Goal: Information Seeking & Learning: Find specific fact

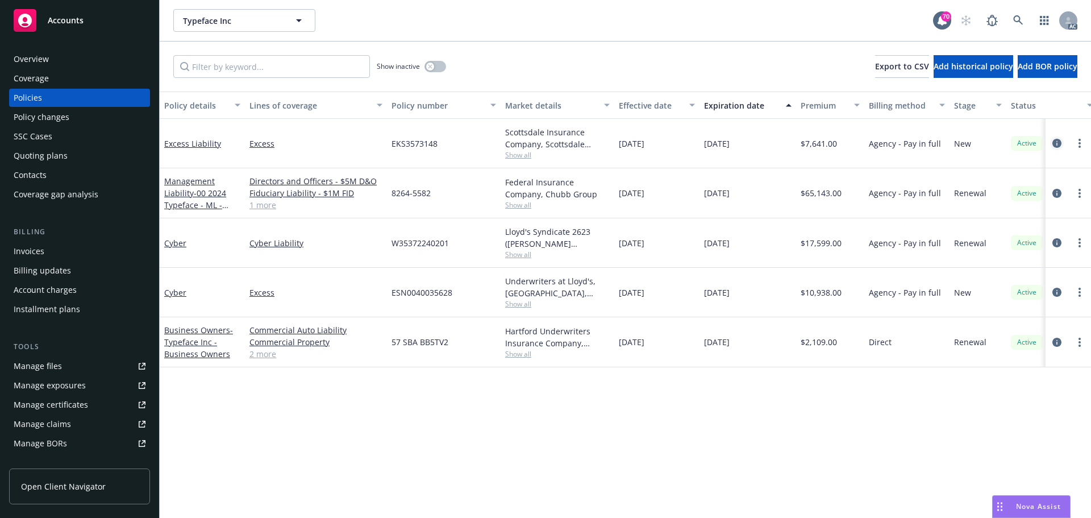
click at [1060, 144] on icon "circleInformation" at bounding box center [1056, 143] width 9 height 9
drag, startPoint x: 442, startPoint y: 143, endPoint x: 388, endPoint y: 147, distance: 54.7
click at [388, 147] on div "EKS3573148" at bounding box center [444, 143] width 114 height 49
copy span "EKS3573148"
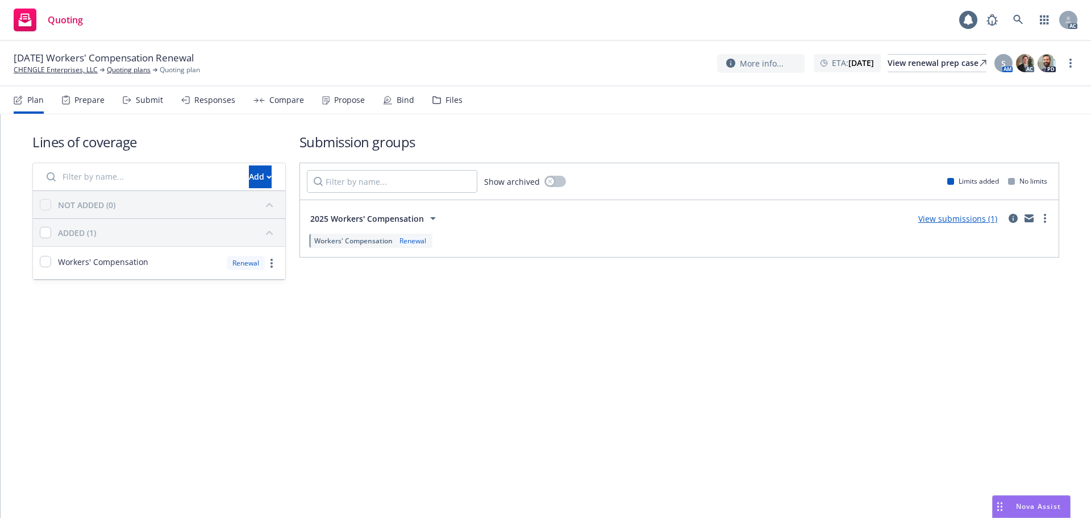
click at [145, 104] on div "Submit" at bounding box center [149, 99] width 27 height 9
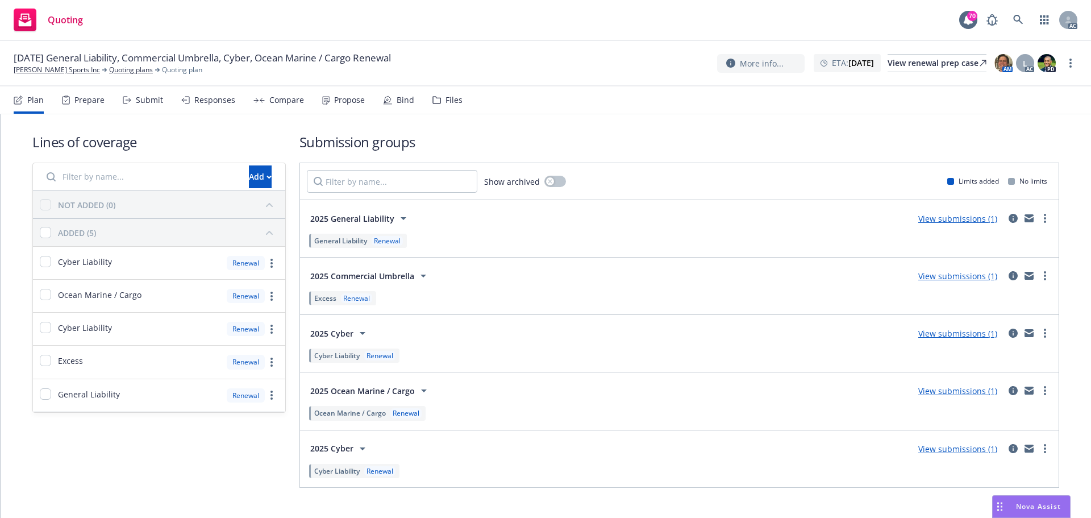
click at [147, 101] on div "Submit" at bounding box center [149, 99] width 27 height 9
click at [145, 103] on div "Submit" at bounding box center [149, 99] width 27 height 9
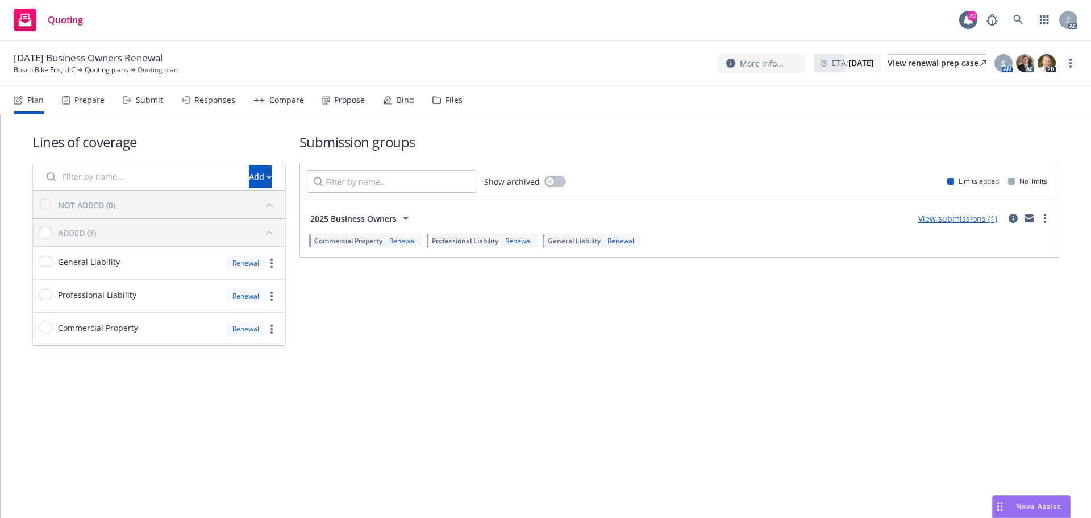
click at [1068, 64] on link "more" at bounding box center [1071, 63] width 14 height 14
click at [1048, 90] on link "Copy logging email" at bounding box center [1013, 86] width 127 height 23
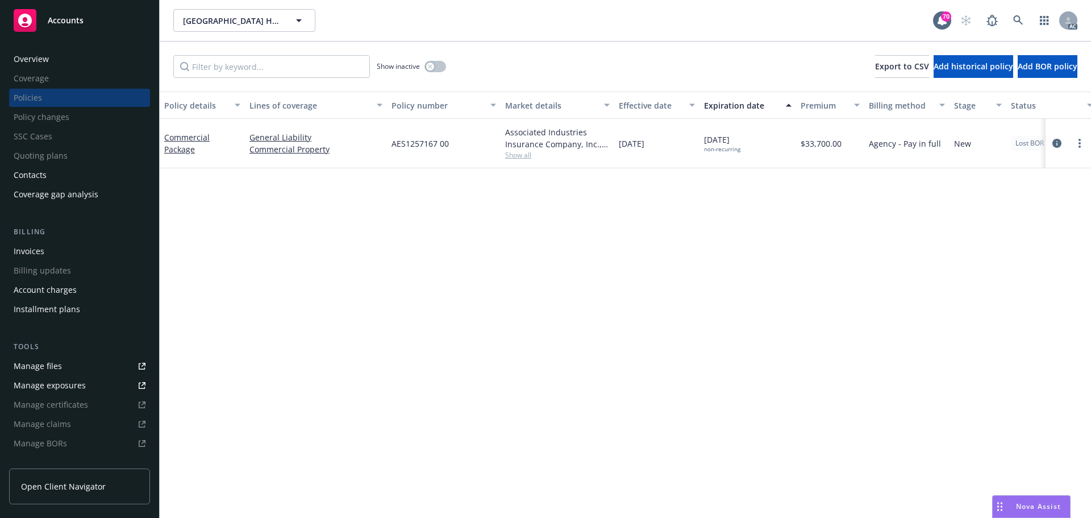
click at [538, 236] on div "Policy details Lines of coverage Policy number Market details Effective date Ex…" at bounding box center [625, 304] width 931 height 426
click at [764, 263] on div "Policy details Lines of coverage Policy number Market details Effective date Ex…" at bounding box center [625, 304] width 931 height 426
click at [1057, 145] on icon "circleInformation" at bounding box center [1056, 143] width 9 height 9
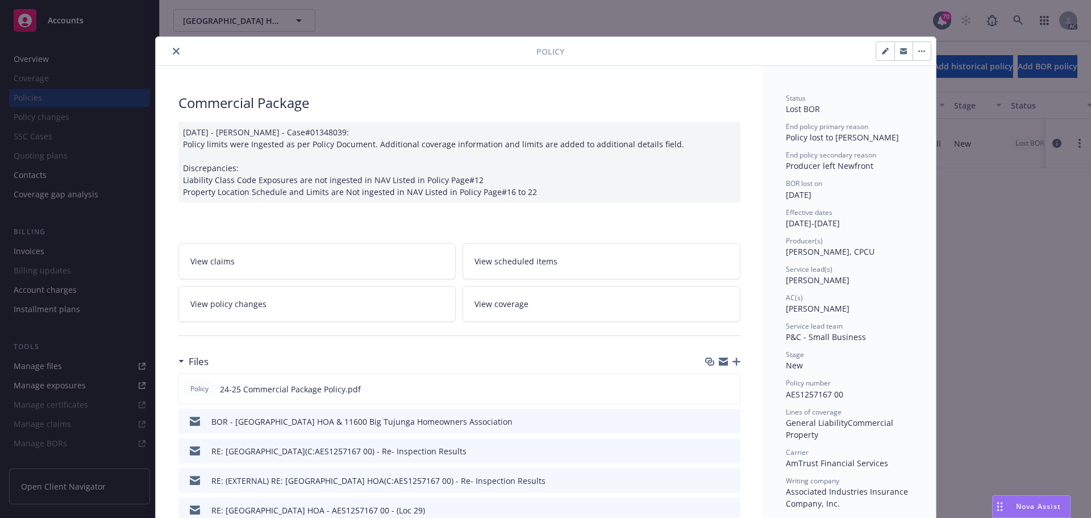
scroll to position [57, 0]
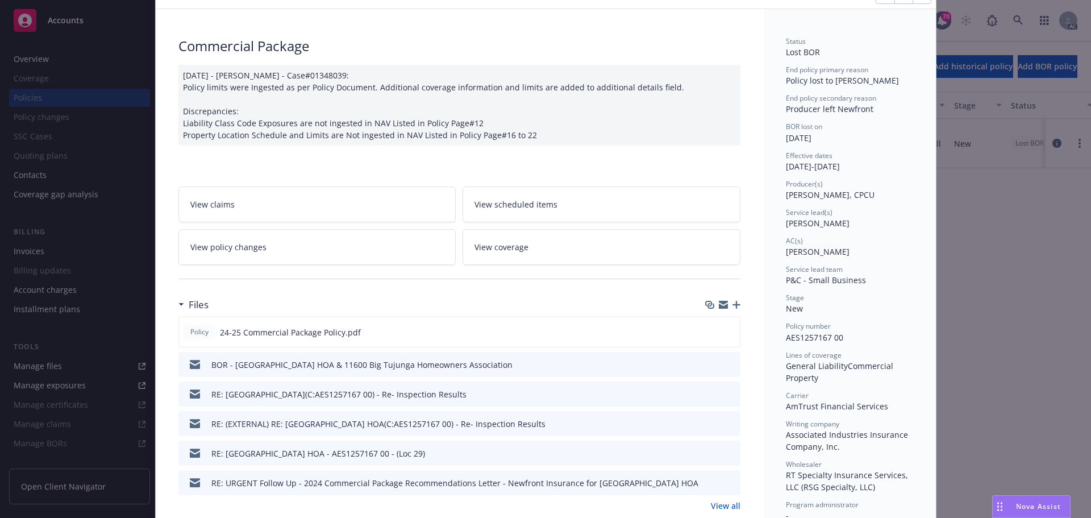
click at [724, 365] on icon "preview file" at bounding box center [729, 364] width 10 height 8
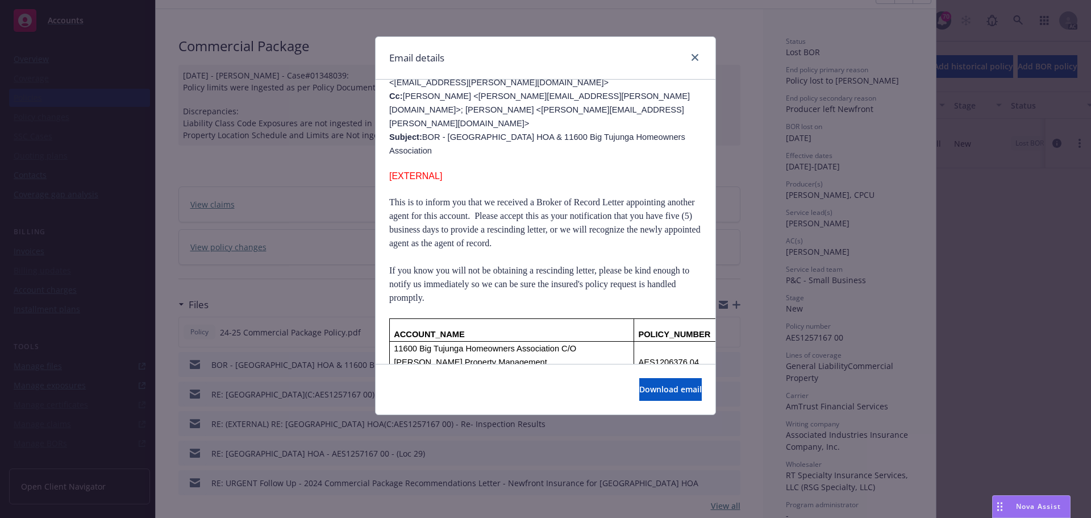
scroll to position [170, 0]
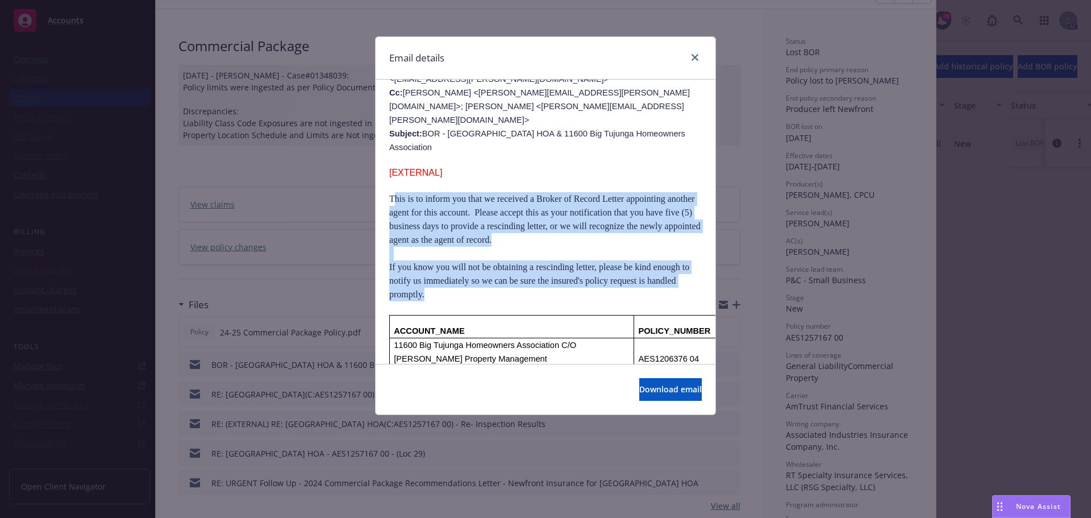
drag, startPoint x: 400, startPoint y: 160, endPoint x: 481, endPoint y: 253, distance: 123.7
click at [456, 260] on p "If you know you will not be obtaining a rescinding letter, please be kind enoug…" at bounding box center [545, 280] width 313 height 41
drag, startPoint x: 449, startPoint y: 254, endPoint x: 381, endPoint y: 163, distance: 113.6
click at [381, 163] on div "BOR - Vinedo Gardens HOA & 11600 Big Tujunga Homeowners Association Thursday, A…" at bounding box center [546, 448] width 340 height 1078
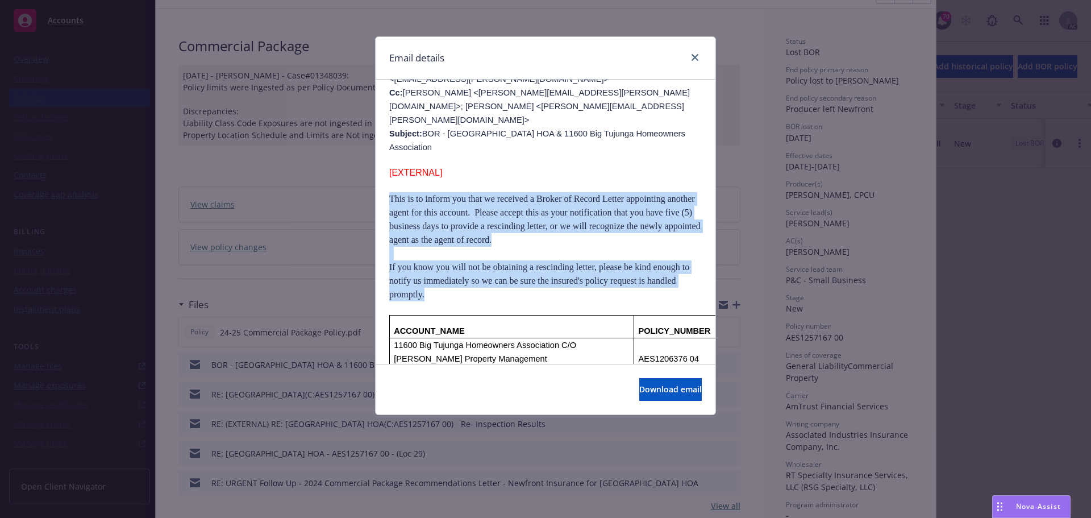
copy div "This is to inform you that we received a Broker of Record Letter appointing ano…"
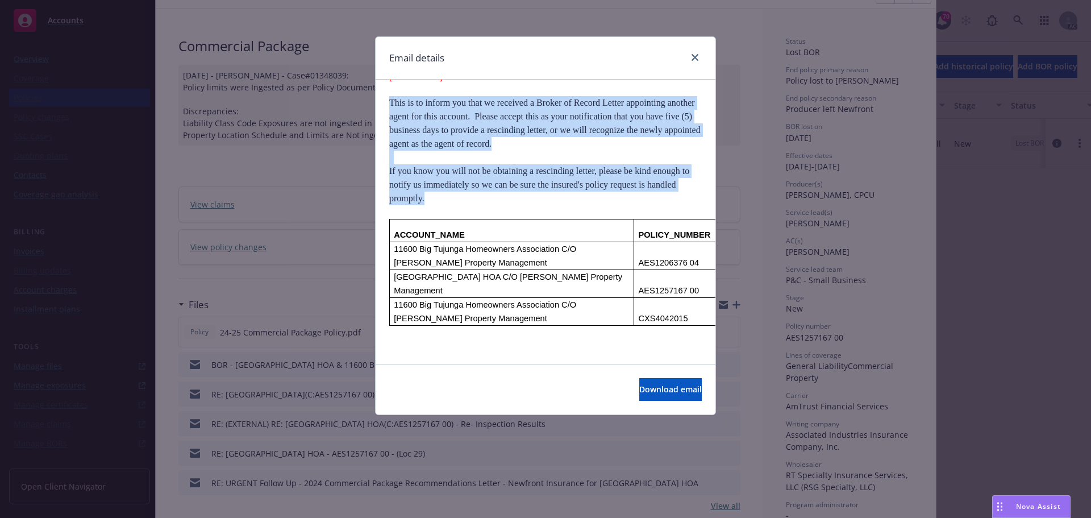
scroll to position [284, 0]
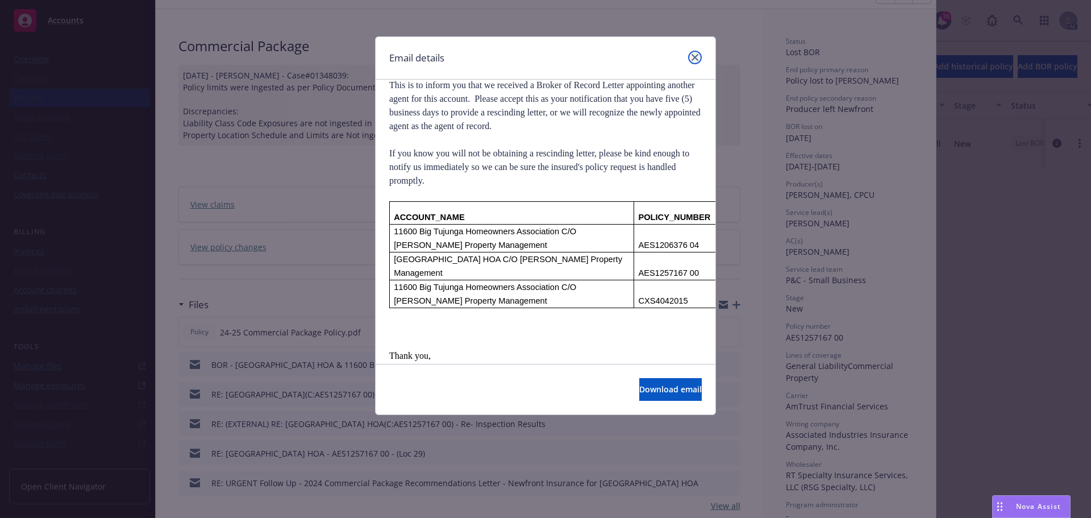
click at [693, 63] on link "close" at bounding box center [695, 58] width 14 height 14
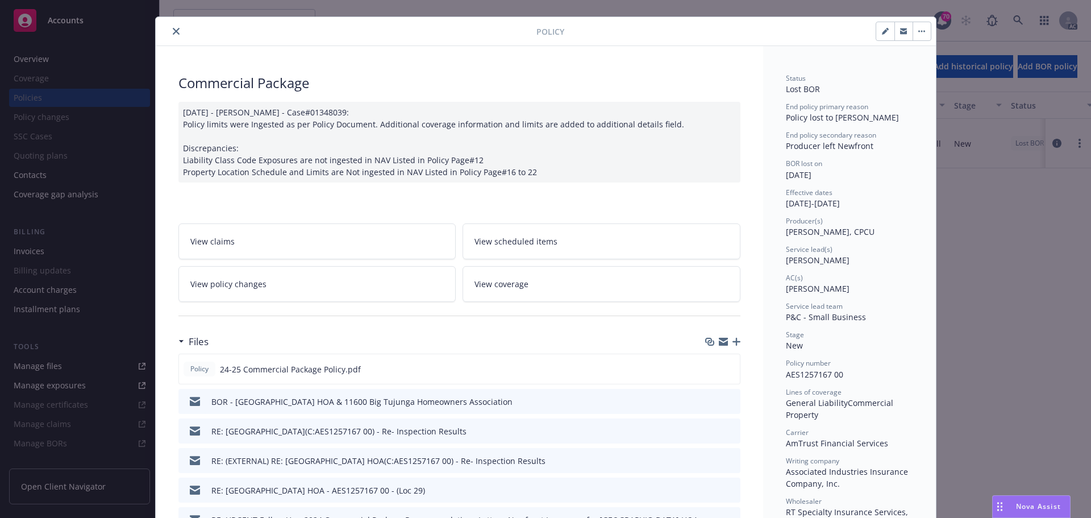
scroll to position [0, 0]
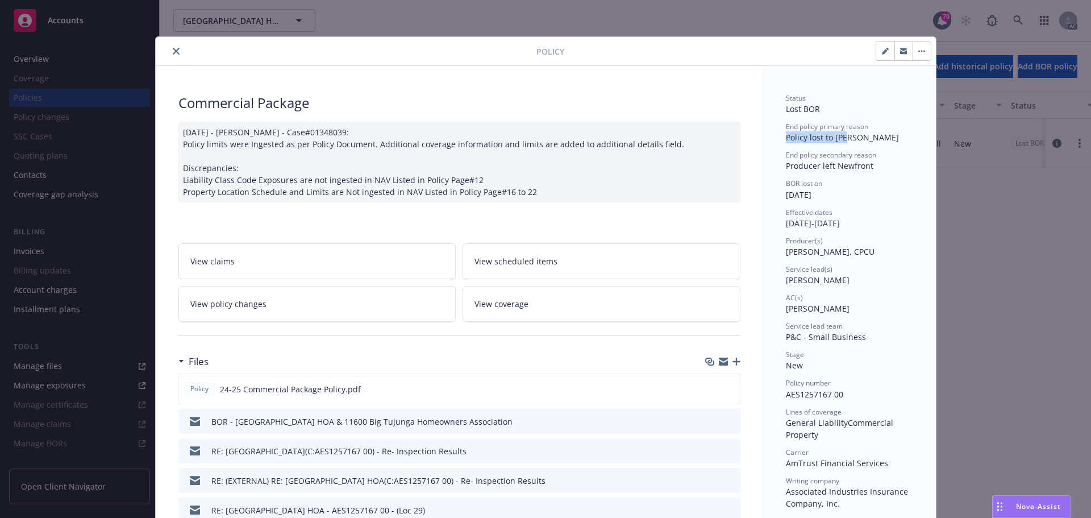
drag, startPoint x: 850, startPoint y: 136, endPoint x: 778, endPoint y: 140, distance: 71.2
copy span "Policy lost to BOR"
click at [173, 54] on icon "close" at bounding box center [176, 51] width 7 height 7
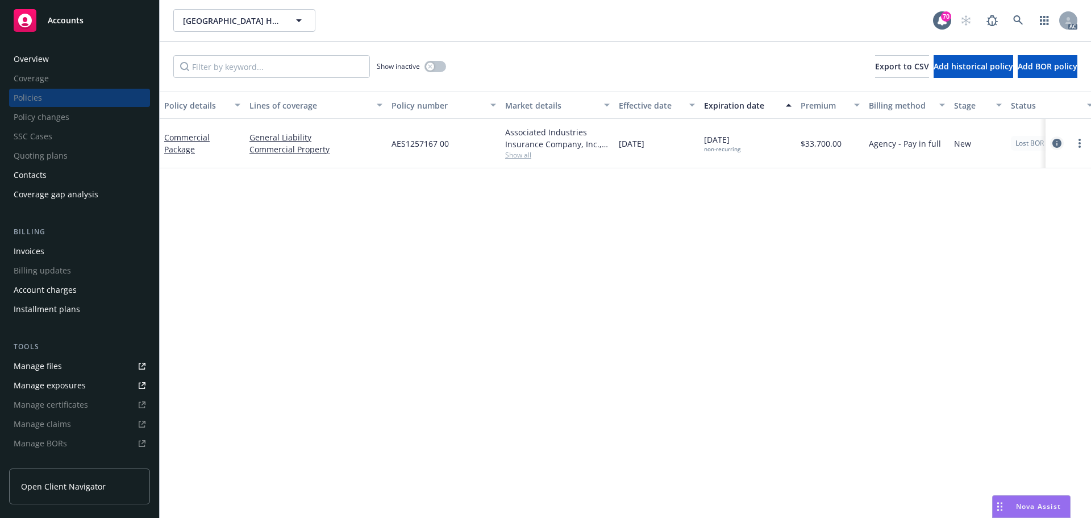
click at [1054, 144] on icon "circleInformation" at bounding box center [1056, 143] width 9 height 9
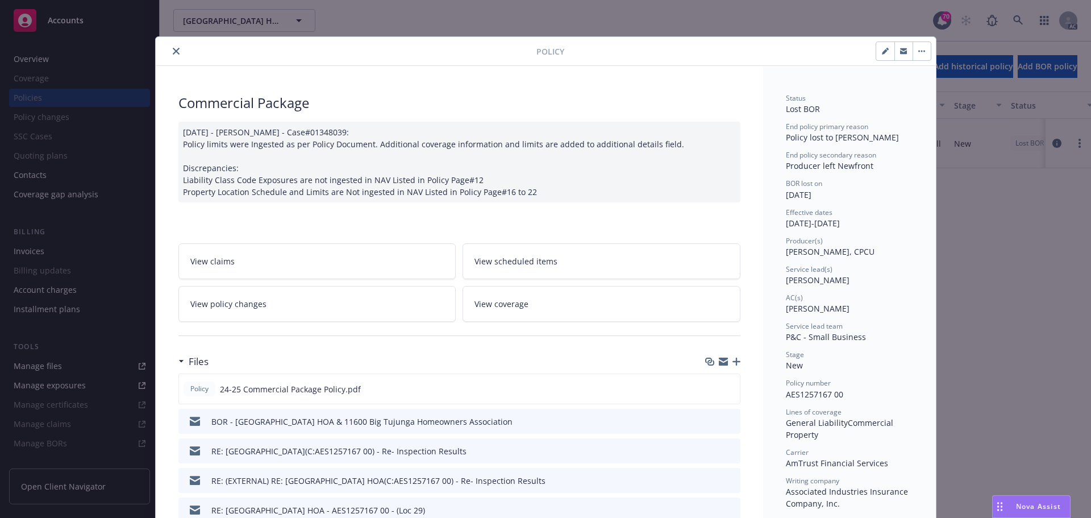
scroll to position [34, 0]
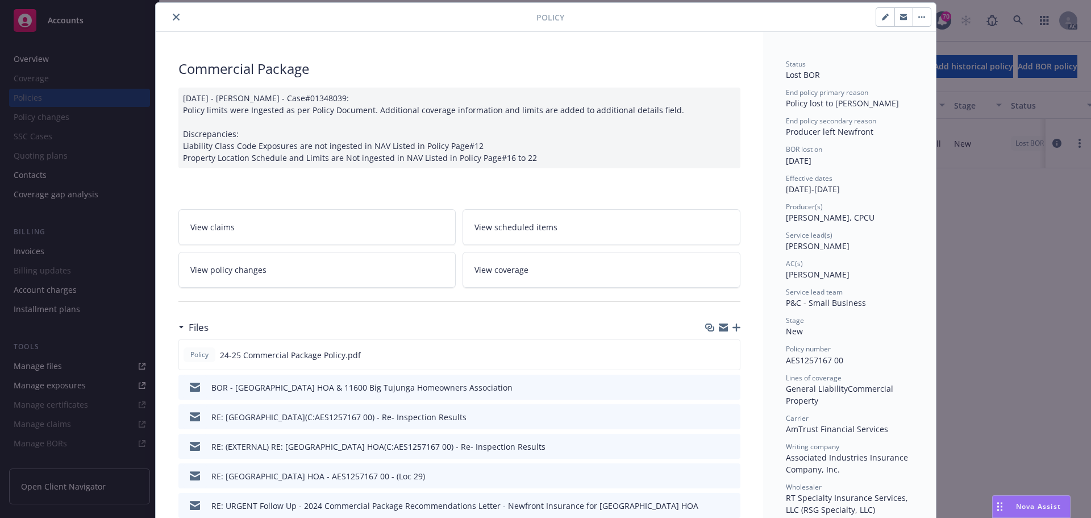
click at [726, 388] on icon "preview file" at bounding box center [729, 386] width 10 height 8
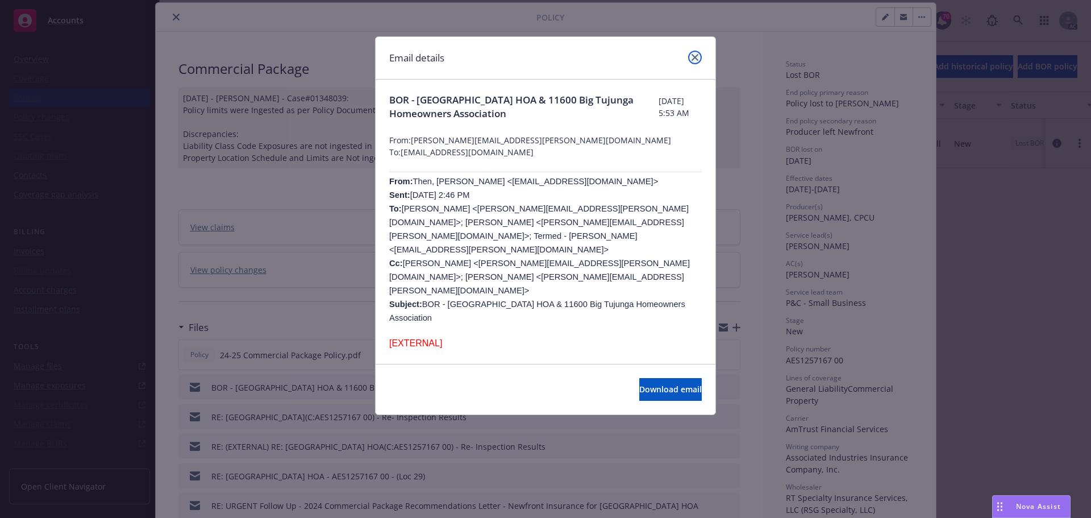
click at [697, 55] on icon "close" at bounding box center [695, 57] width 7 height 7
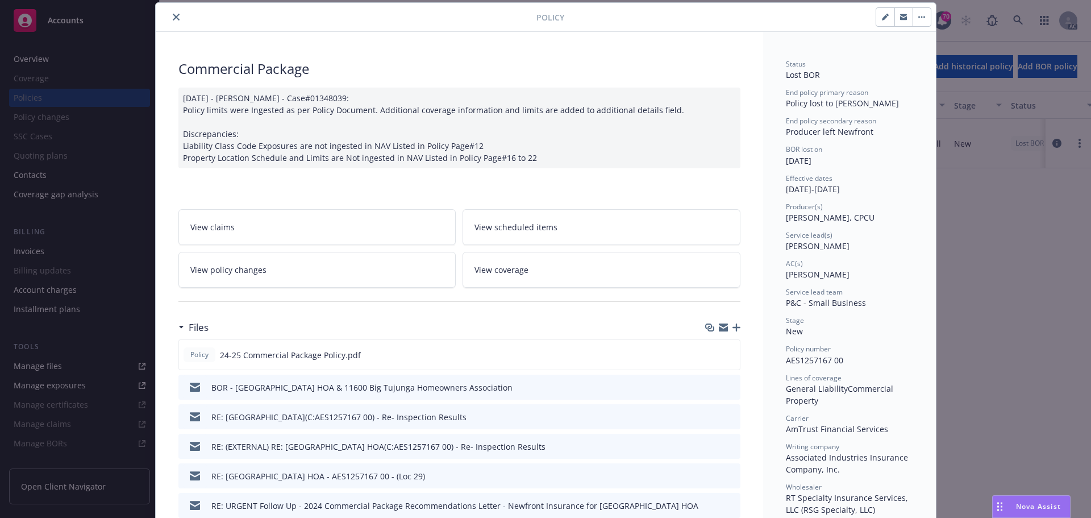
drag, startPoint x: 782, startPoint y: 149, endPoint x: 846, endPoint y: 157, distance: 64.1
click at [846, 157] on div "BOR lost on 08/20/2025" at bounding box center [849, 155] width 127 height 22
click at [845, 160] on div "BOR lost on 08/20/2025" at bounding box center [849, 155] width 127 height 22
click at [175, 18] on button "close" at bounding box center [176, 17] width 14 height 14
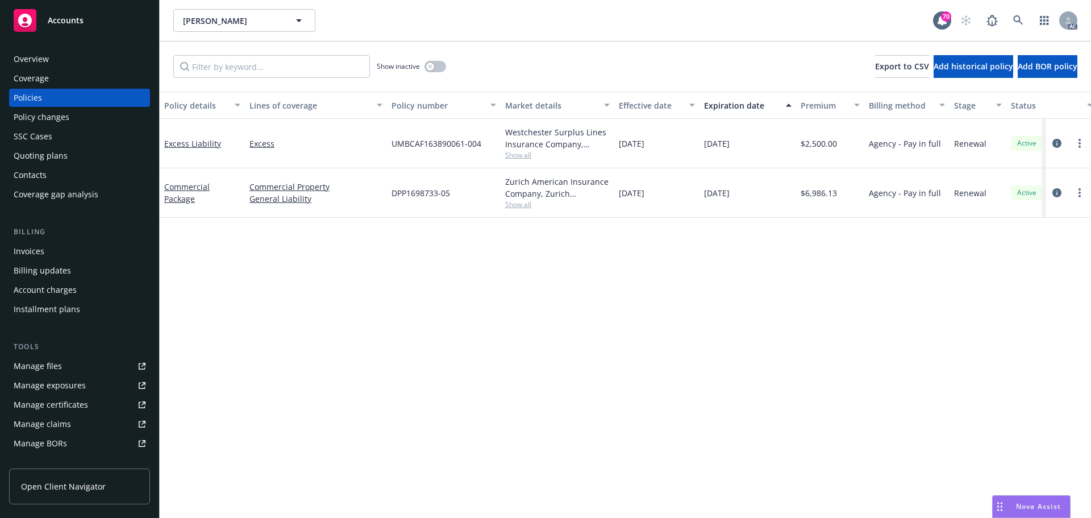
click at [517, 210] on div "Zurich American Insurance Company, Zurich Insurance Group, Distinguished Progra…" at bounding box center [558, 192] width 114 height 49
click at [514, 206] on span "Show all" at bounding box center [557, 204] width 105 height 10
drag, startPoint x: 569, startPoint y: 363, endPoint x: 548, endPoint y: 338, distance: 33.0
click at [569, 363] on div "Policy details Lines of coverage Policy number Market details Effective date Ex…" at bounding box center [625, 304] width 931 height 426
click at [59, 373] on div "Manage files" at bounding box center [38, 366] width 48 height 18
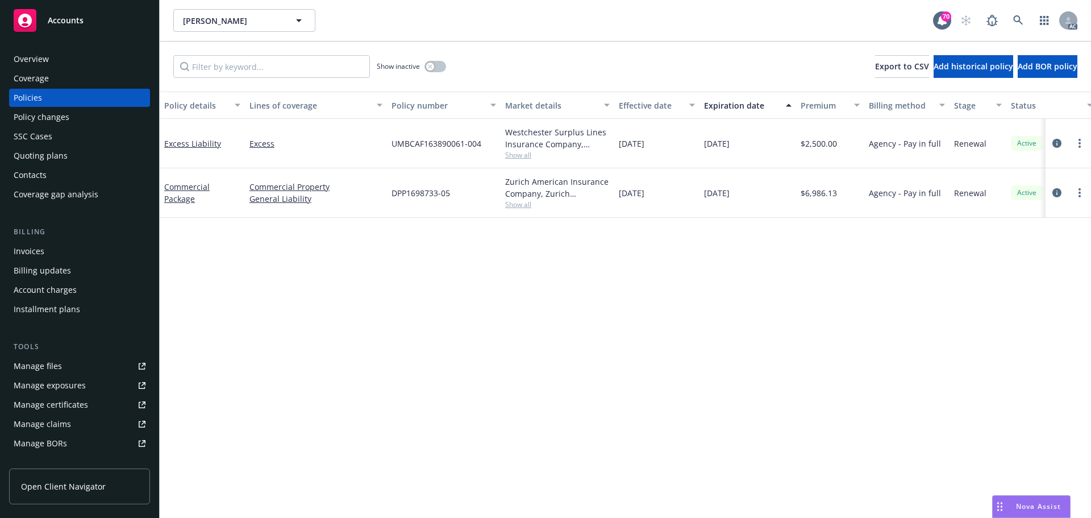
click at [64, 113] on div "Policy changes" at bounding box center [42, 117] width 56 height 18
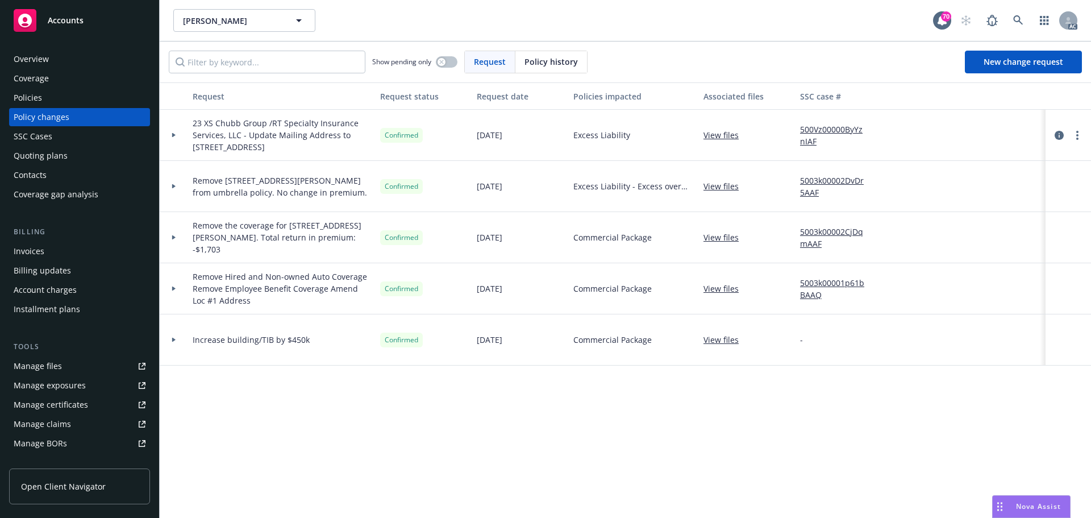
click at [28, 102] on div "Policies" at bounding box center [28, 98] width 28 height 18
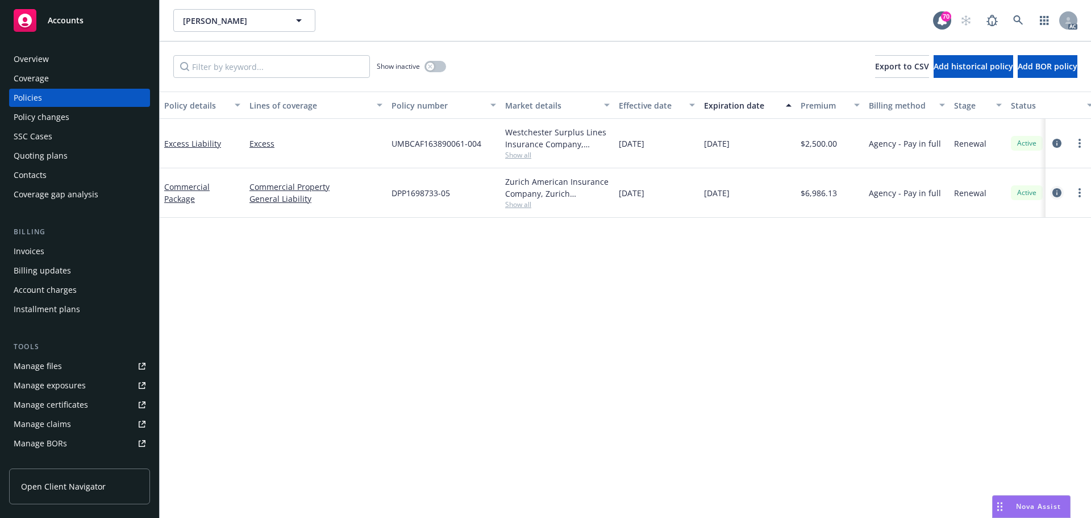
click at [1059, 194] on icon "circleInformation" at bounding box center [1056, 192] width 9 height 9
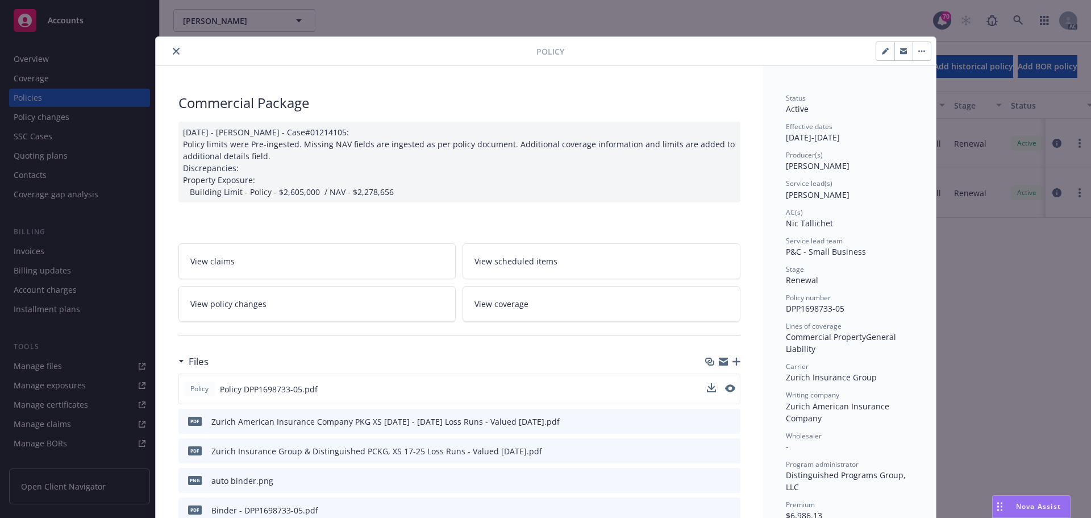
scroll to position [114, 0]
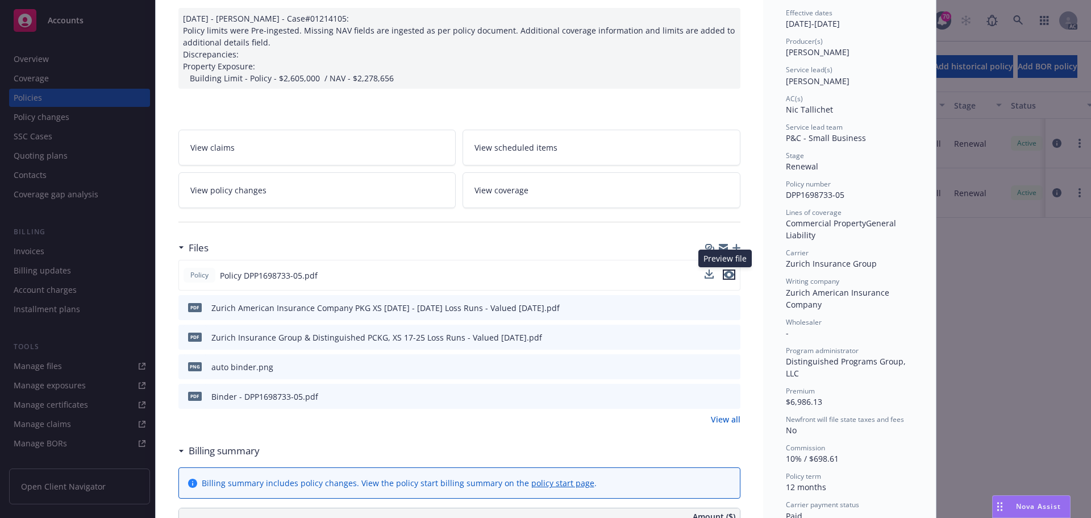
click at [724, 274] on icon "preview file" at bounding box center [729, 274] width 10 height 8
click at [726, 276] on icon "preview file" at bounding box center [729, 274] width 10 height 8
click at [706, 276] on icon "download file" at bounding box center [710, 274] width 9 height 9
click at [1031, 509] on span "Nova Assist" at bounding box center [1038, 506] width 45 height 10
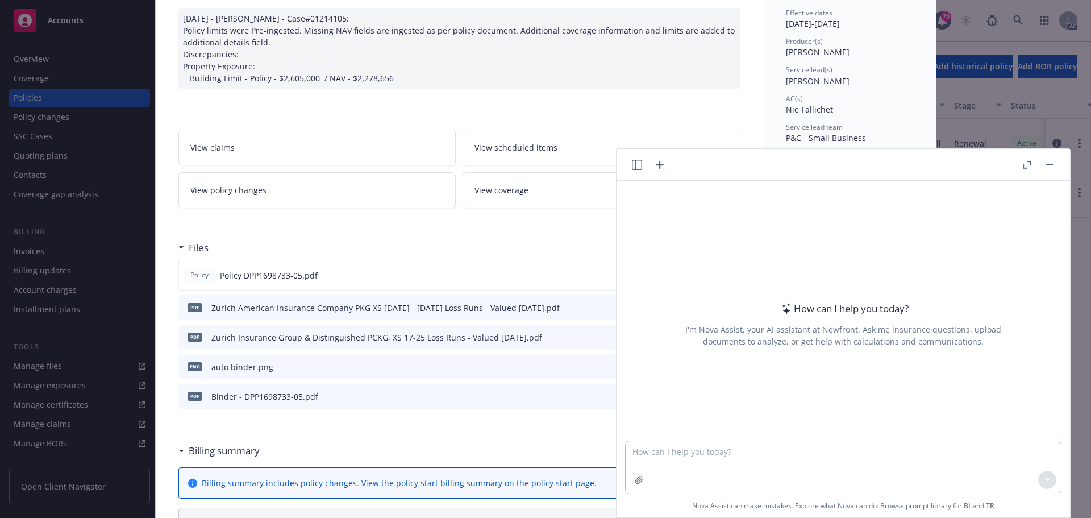
click at [640, 482] on button "button" at bounding box center [639, 479] width 18 height 18
click at [812, 452] on textarea at bounding box center [843, 467] width 435 height 52
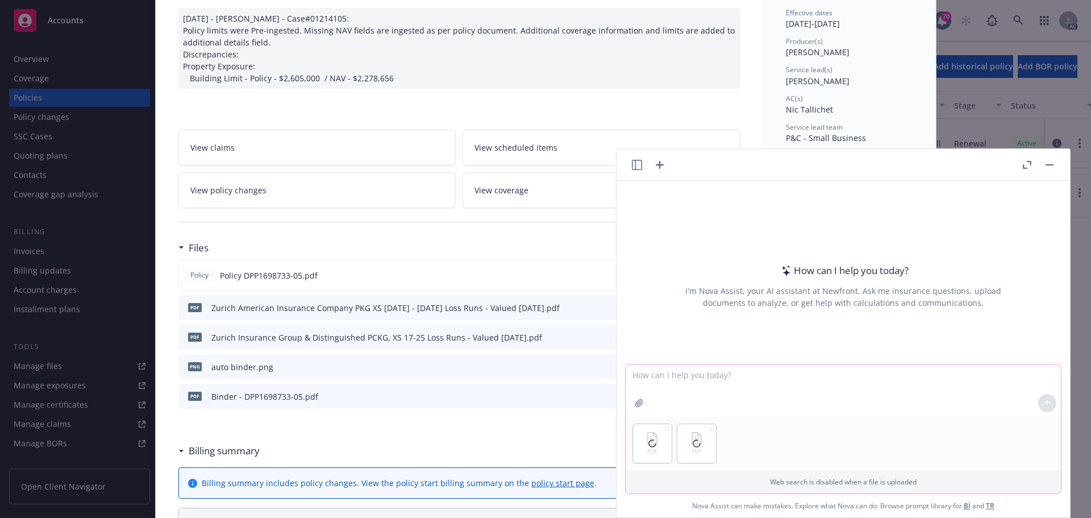
click at [760, 384] on textarea at bounding box center [843, 390] width 435 height 52
type textarea "Please summary the differences between the attached 2 documents on limits, subl…"
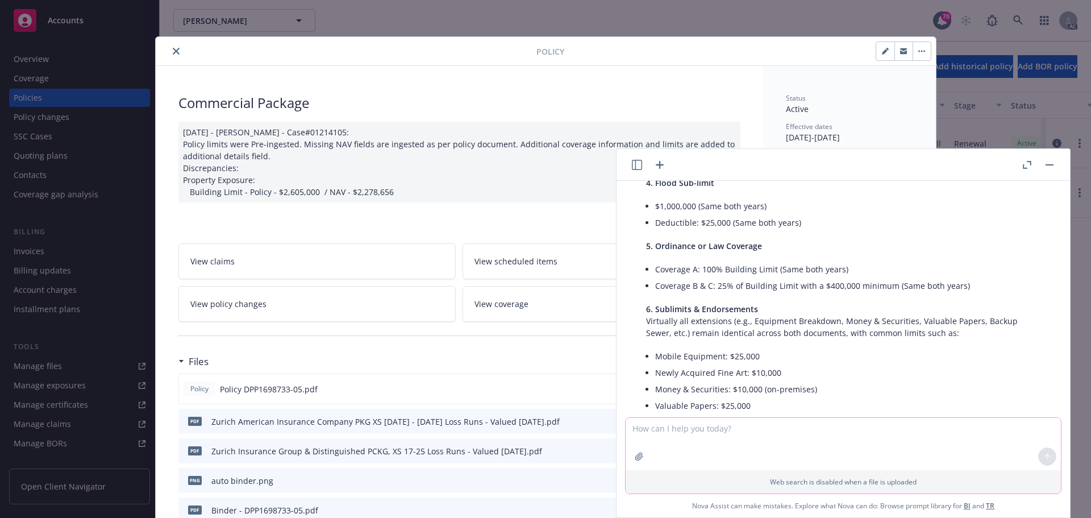
scroll to position [429, 0]
click at [173, 51] on icon "close" at bounding box center [176, 51] width 7 height 7
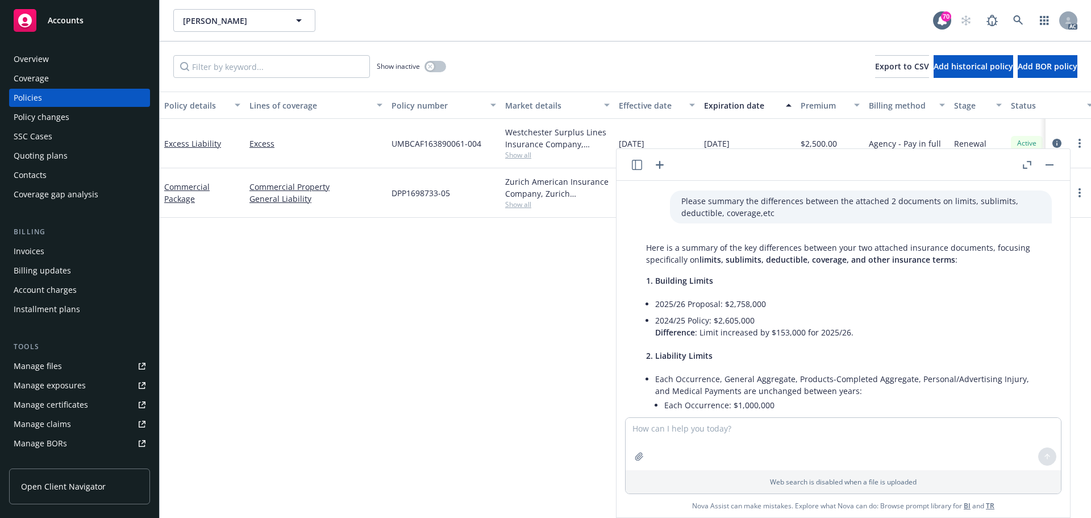
scroll to position [57, 0]
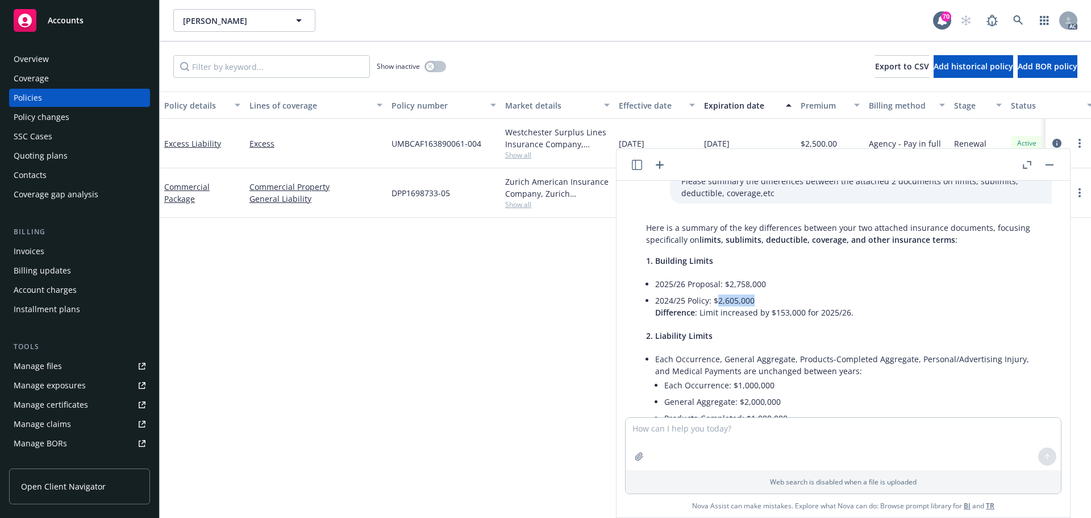
drag, startPoint x: 718, startPoint y: 302, endPoint x: 752, endPoint y: 299, distance: 34.8
click at [752, 299] on li "2024/25 Policy: $2,605,000 Difference : Limit increased by $153,000 for 2025/26." at bounding box center [847, 306] width 385 height 28
copy li "2,605,000"
click at [736, 316] on li "2024/25 Policy: $2,605,000 Difference : Limit increased by $153,000 for 2025/26." at bounding box center [847, 306] width 385 height 28
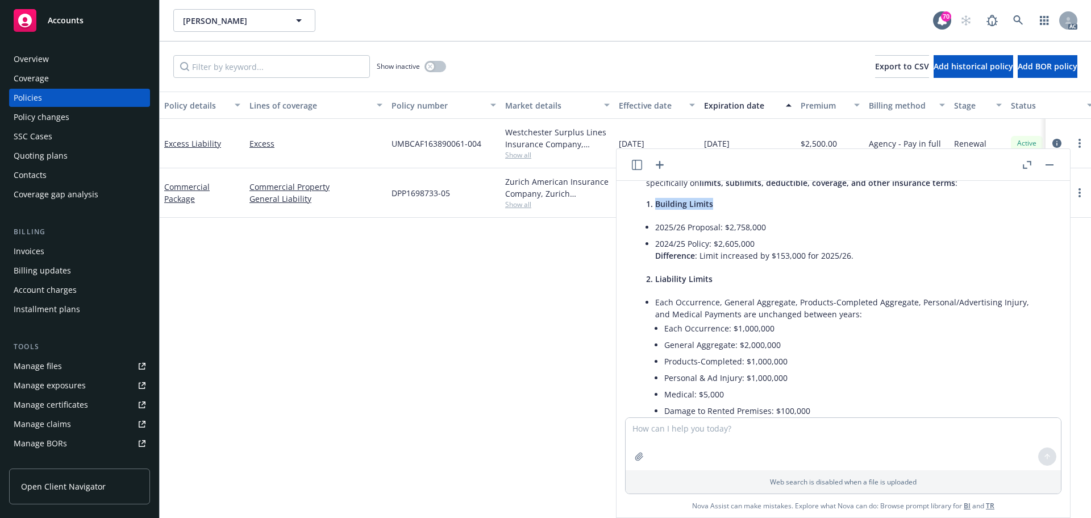
drag, startPoint x: 656, startPoint y: 204, endPoint x: 710, endPoint y: 205, distance: 54.6
click at [710, 205] on span "1. Building Limits" at bounding box center [679, 203] width 67 height 11
copy span "Building Limits"
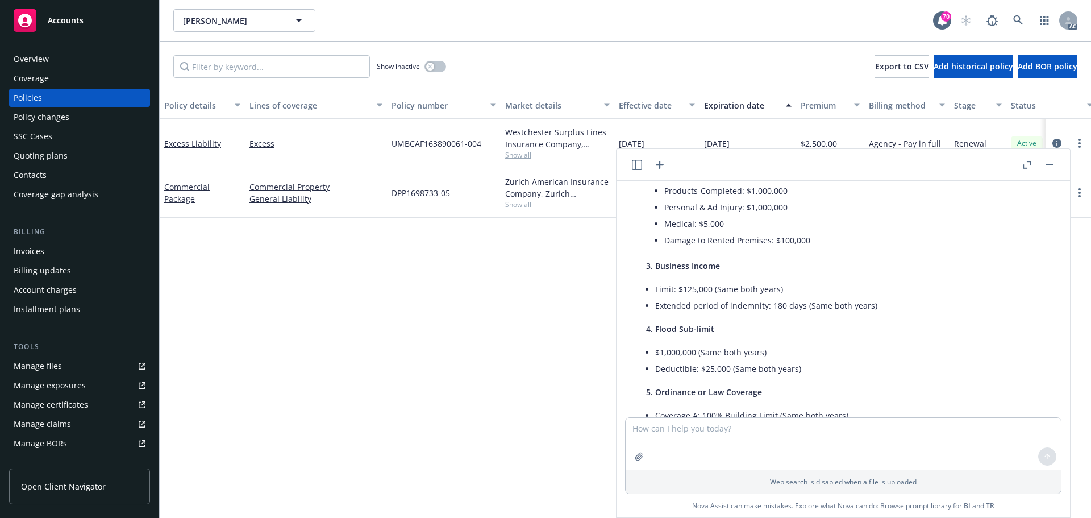
scroll to position [341, 0]
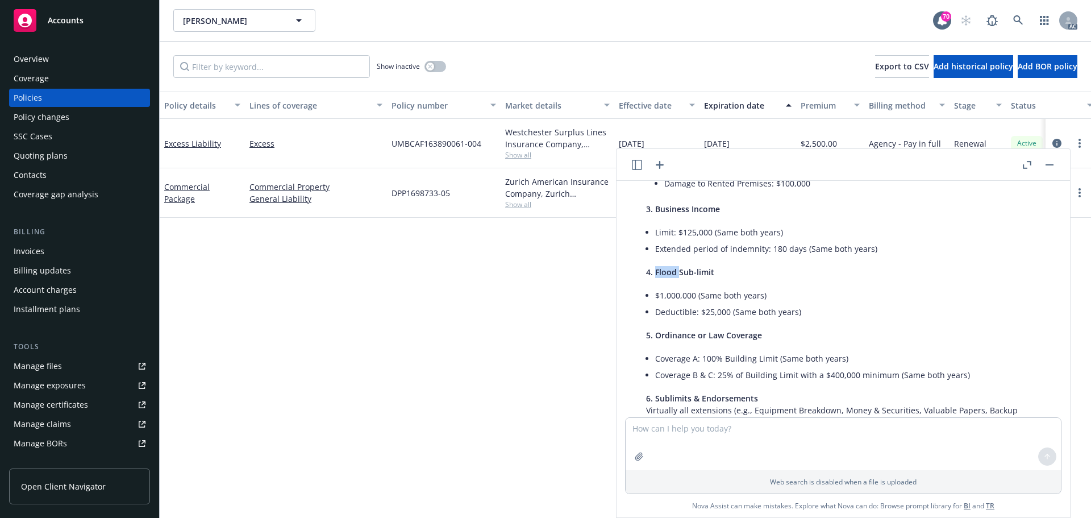
drag, startPoint x: 659, startPoint y: 276, endPoint x: 677, endPoint y: 274, distance: 18.3
click at [677, 274] on span "4. Flood Sub-limit" at bounding box center [680, 271] width 68 height 11
copy span "Flood"
drag, startPoint x: 657, startPoint y: 357, endPoint x: 684, endPoint y: 356, distance: 27.3
click at [684, 356] on li "Coverage A: 100% Building Limit (Same both years)" at bounding box center [847, 358] width 385 height 16
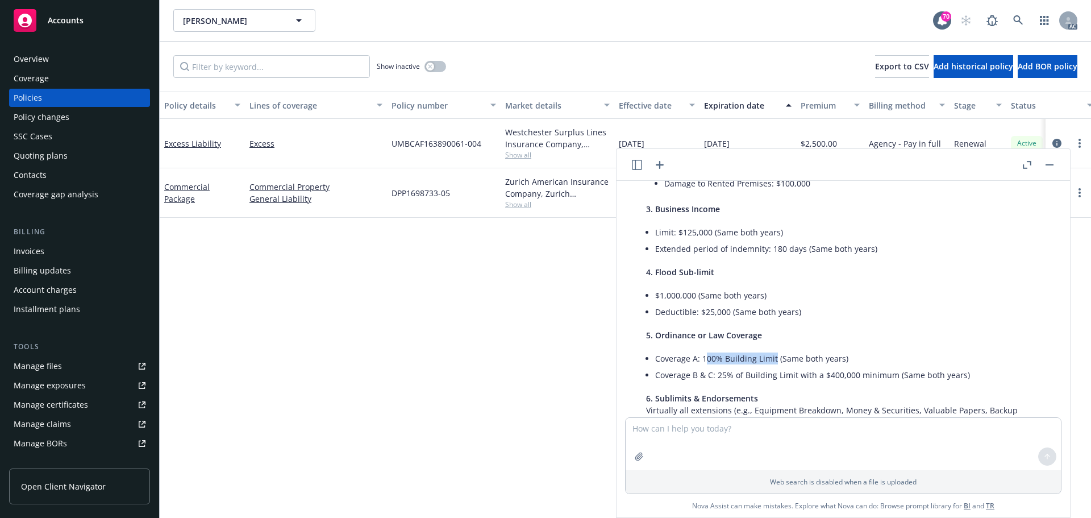
drag, startPoint x: 704, startPoint y: 360, endPoint x: 774, endPoint y: 359, distance: 69.9
click at [774, 359] on li "Coverage A: 100% Building Limit (Same both years)" at bounding box center [847, 358] width 385 height 16
copy li "00% Building Limit"
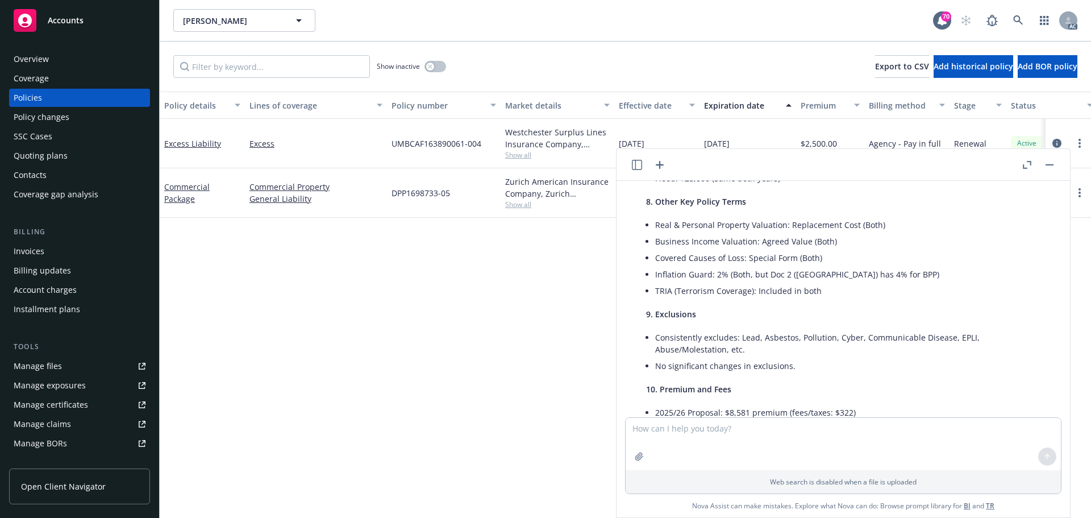
scroll to position [543, 0]
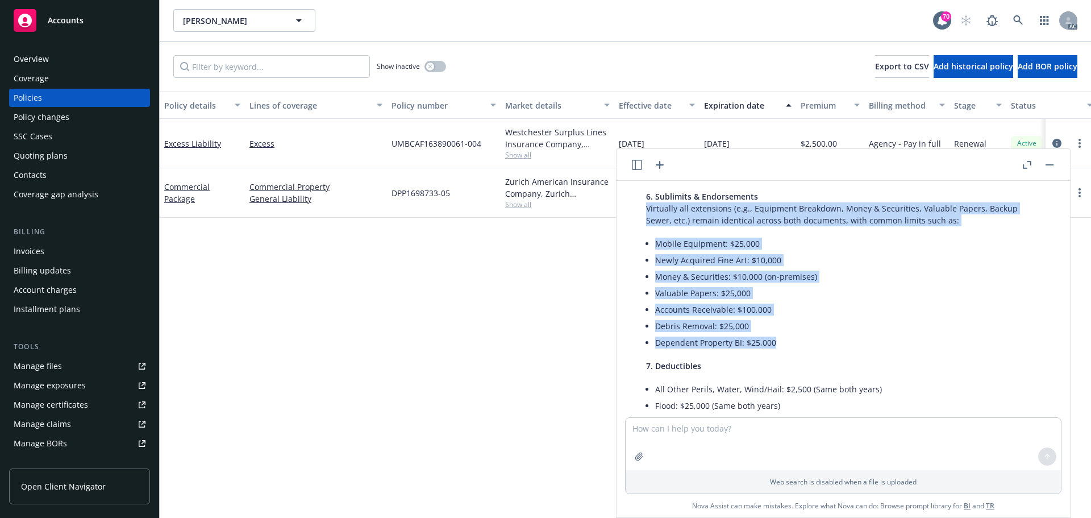
drag, startPoint x: 646, startPoint y: 208, endPoint x: 772, endPoint y: 338, distance: 180.8
click at [772, 338] on div "Here is a summary of the key differences between your two attached insurance do…" at bounding box center [843, 373] width 417 height 1284
copy div "Virtually all extensions (e.g., Equipment Breakdown, Money & Securities, Valuab…"
click at [714, 272] on li "Money & Securities: $10,000 (on-premises)" at bounding box center [847, 276] width 385 height 16
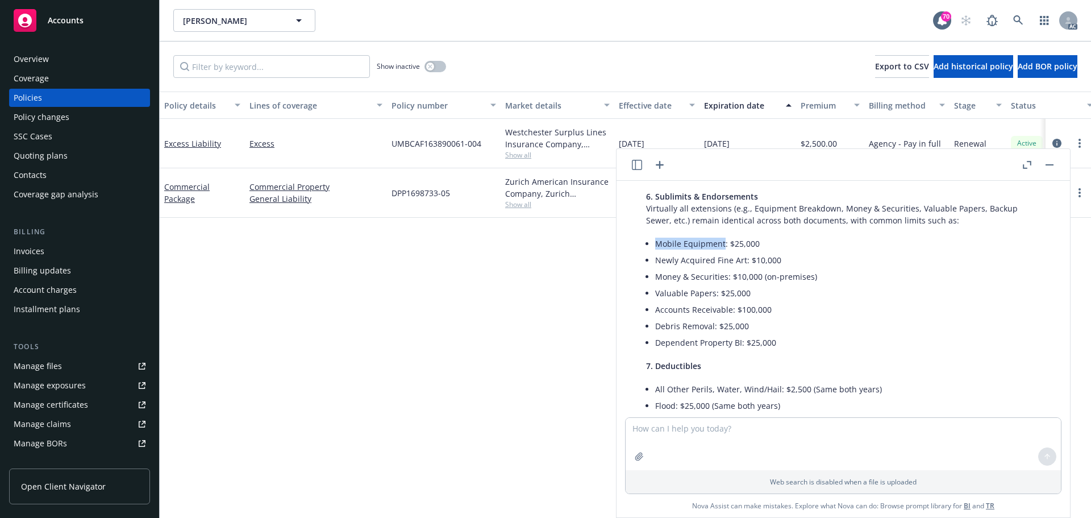
drag, startPoint x: 658, startPoint y: 245, endPoint x: 724, endPoint y: 247, distance: 65.9
click at [724, 247] on li "Mobile Equipment: $25,000" at bounding box center [847, 243] width 385 height 16
copy li "Mobile Equipment"
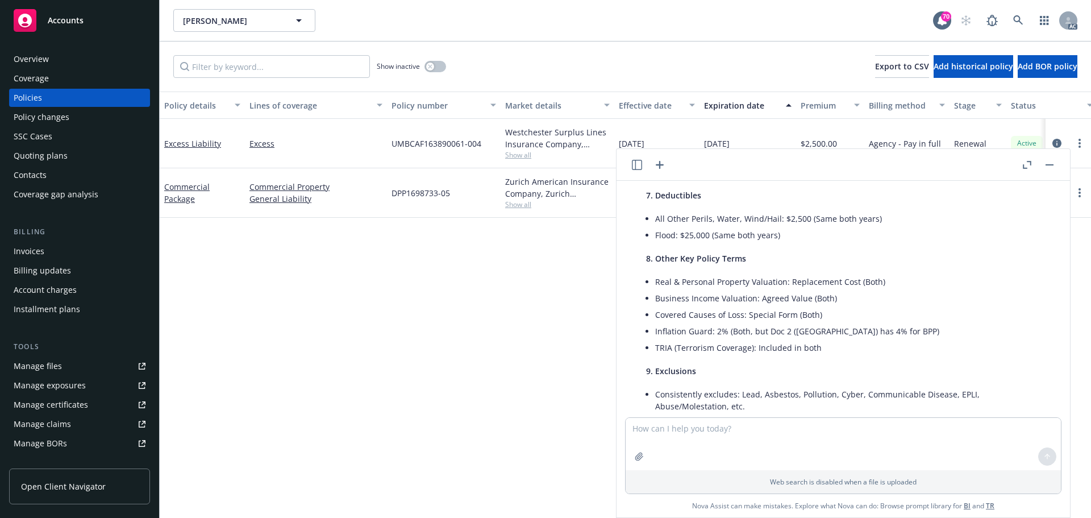
scroll to position [770, 0]
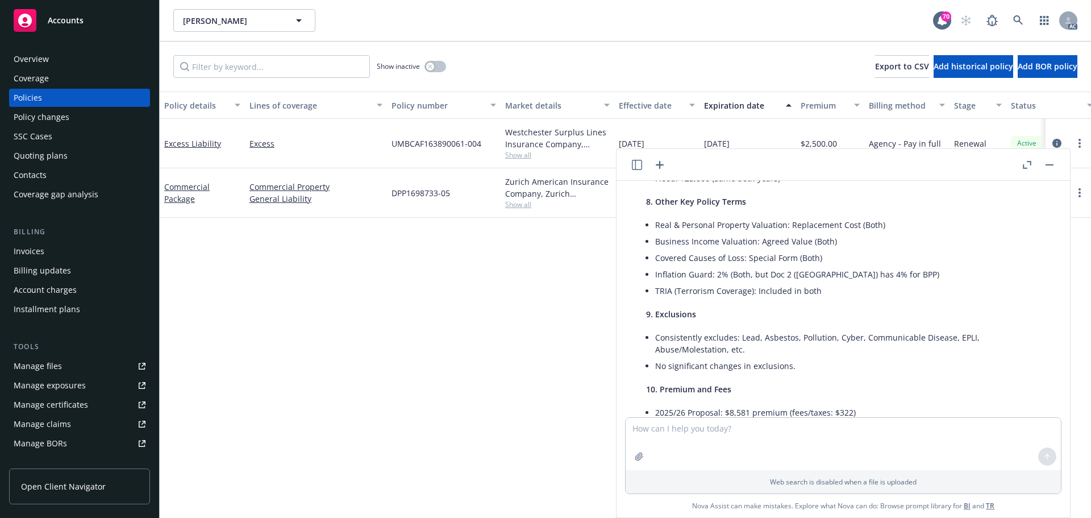
click at [689, 290] on li "TRIA (Terrorism Coverage): Included in both" at bounding box center [847, 290] width 385 height 16
copy li "Terrorism"
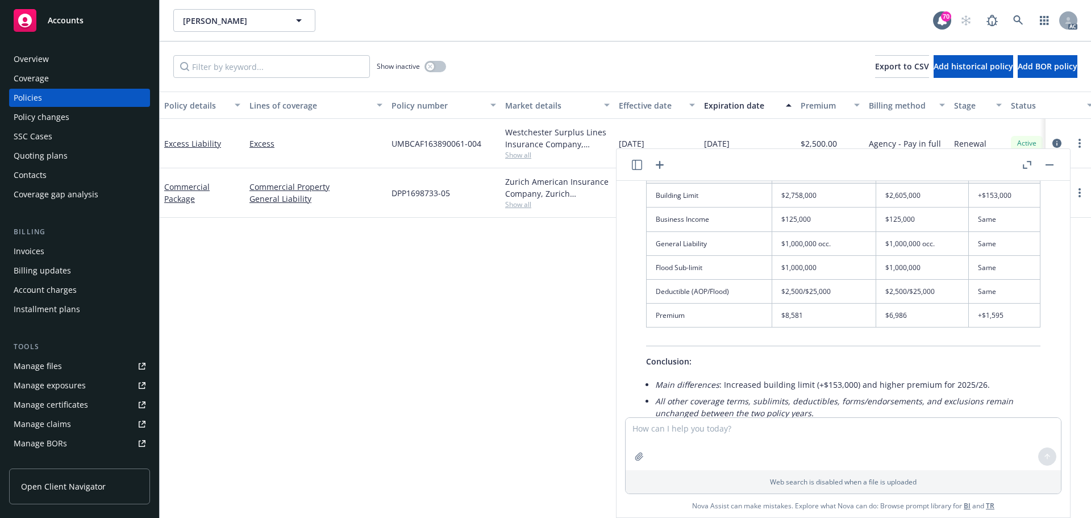
scroll to position [1168, 0]
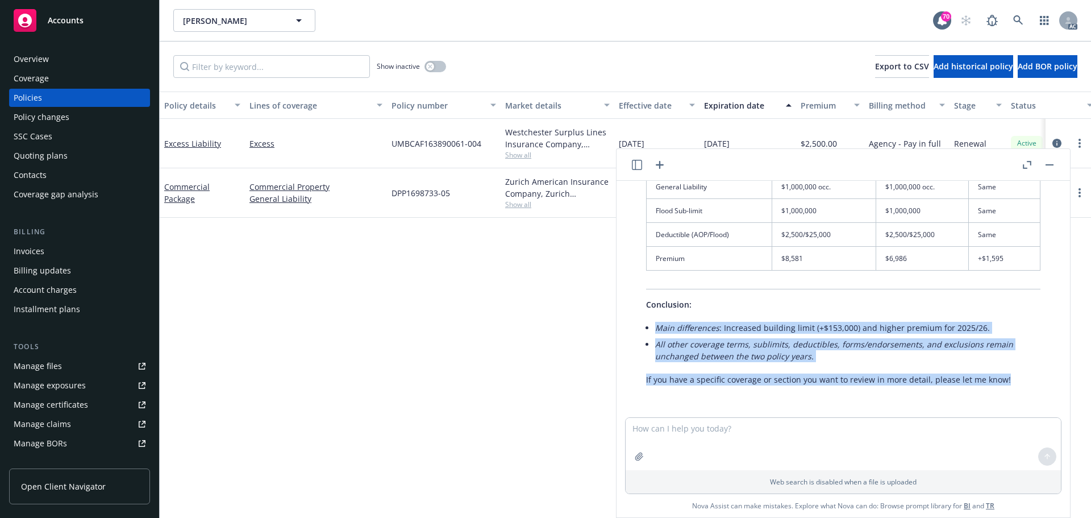
drag, startPoint x: 656, startPoint y: 328, endPoint x: 1001, endPoint y: 377, distance: 348.3
copy div "Main differences : Increased building limit (+$153,000) and higher premium for …"
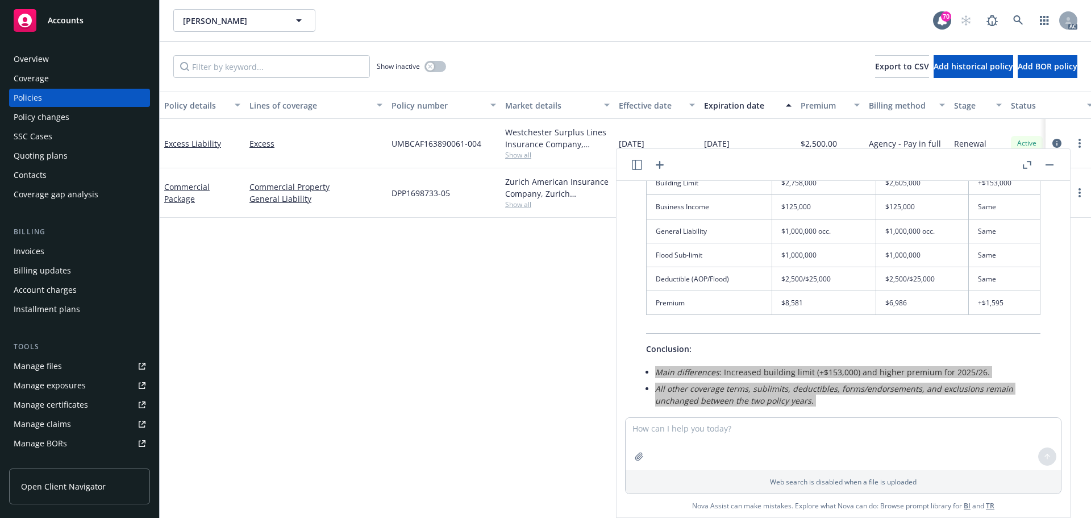
scroll to position [1111, 0]
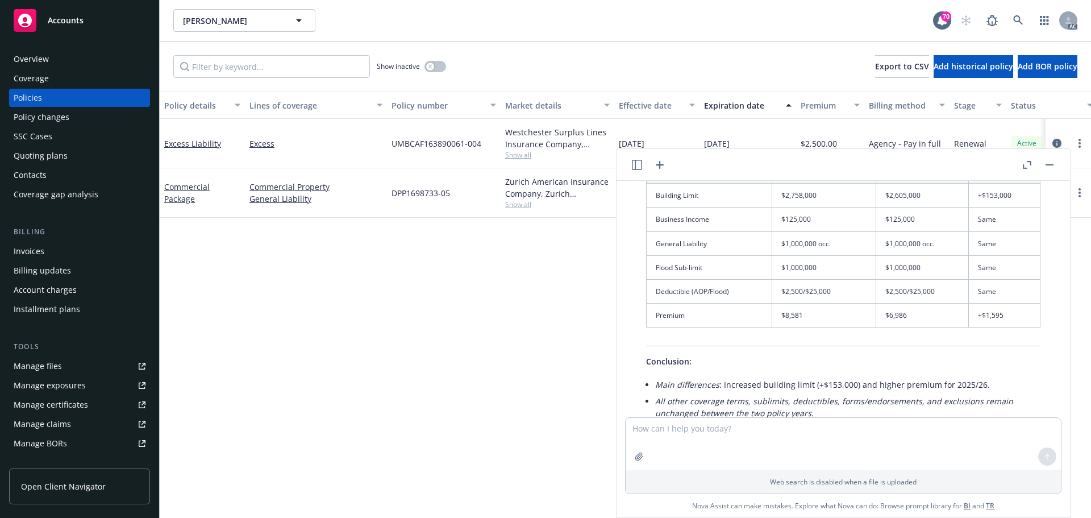
drag, startPoint x: 329, startPoint y: 305, endPoint x: 398, endPoint y: 244, distance: 92.2
click at [330, 303] on div "Policy details Lines of coverage Policy number Market details Effective date Ex…" at bounding box center [625, 304] width 931 height 426
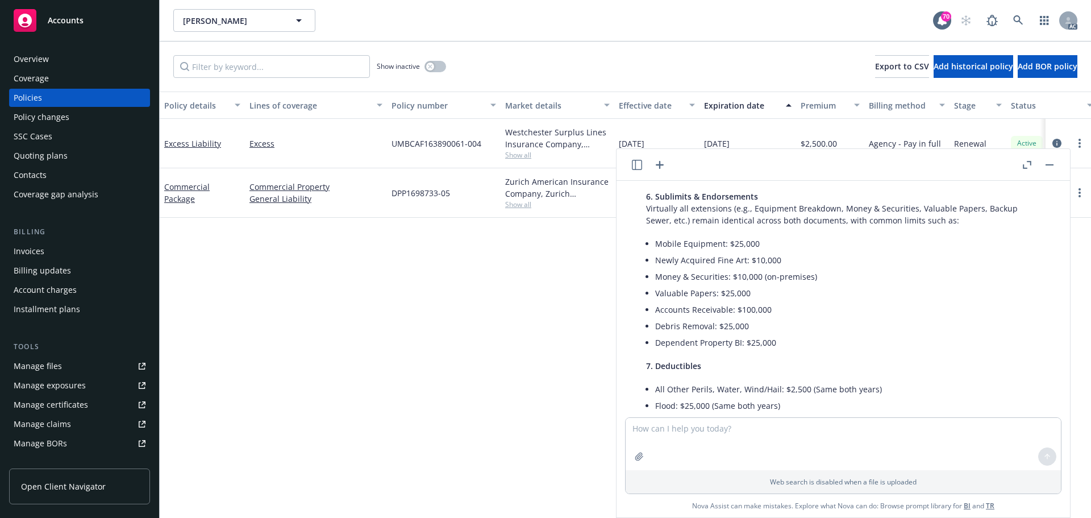
scroll to position [827, 0]
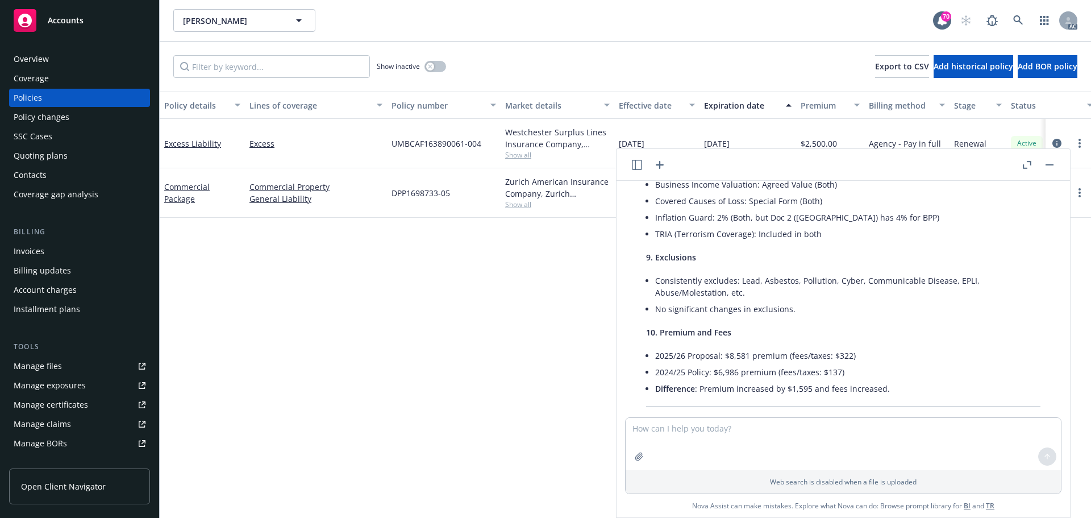
click at [511, 309] on div "Policy details Lines of coverage Policy number Market details Effective date Ex…" at bounding box center [625, 304] width 931 height 426
click at [1049, 169] on button "button" at bounding box center [1050, 165] width 14 height 14
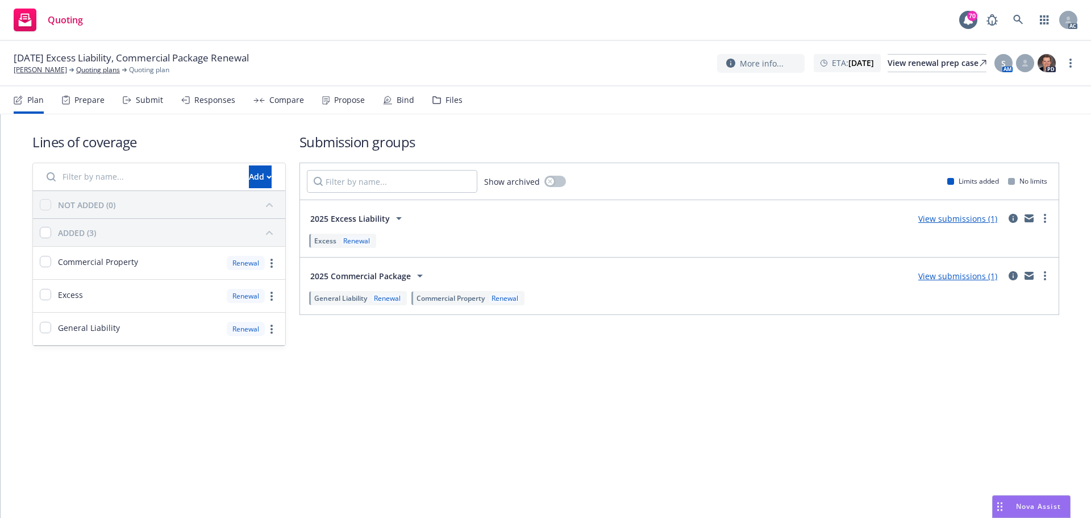
click at [140, 99] on div "Submit" at bounding box center [149, 99] width 27 height 9
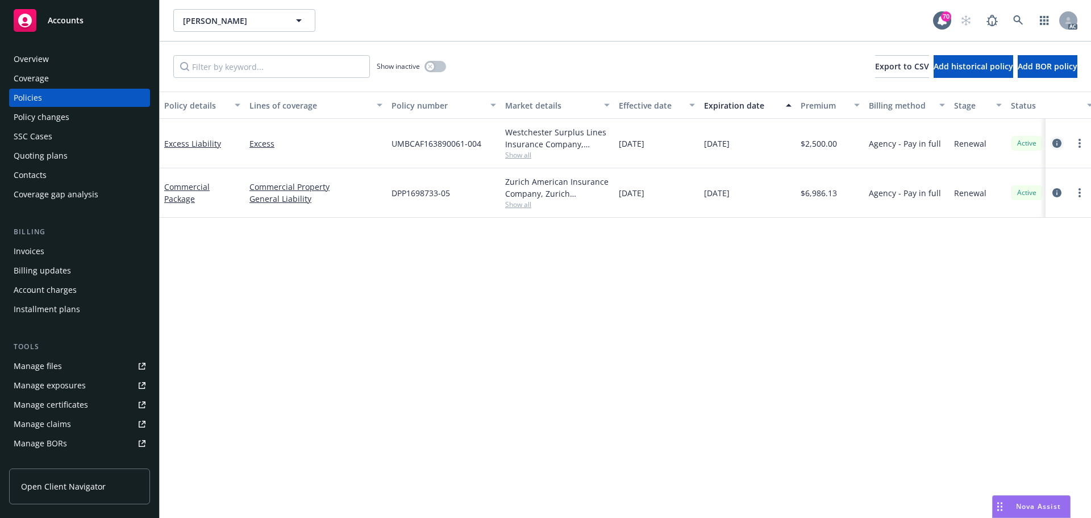
click at [1059, 145] on icon "circleInformation" at bounding box center [1056, 143] width 9 height 9
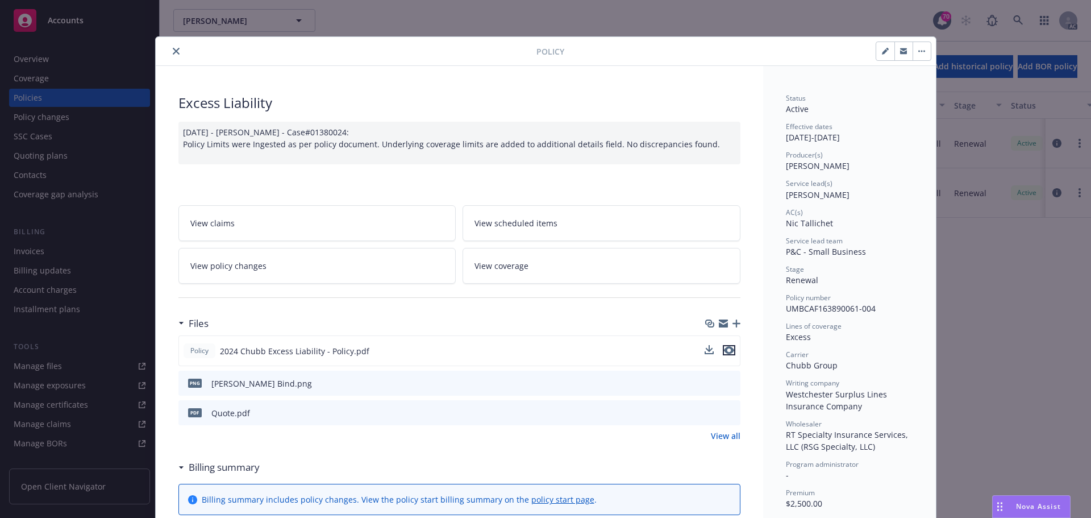
click at [730, 349] on button "preview file" at bounding box center [729, 350] width 13 height 10
click at [173, 52] on icon "close" at bounding box center [176, 51] width 7 height 7
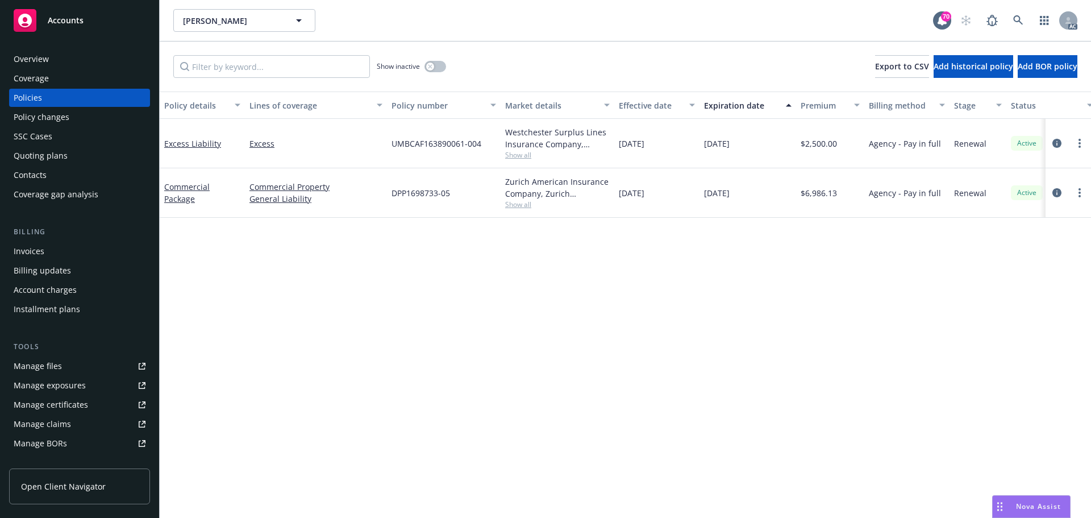
click at [525, 205] on span "Show all" at bounding box center [557, 204] width 105 height 10
click at [867, 309] on div "Policy details Lines of coverage Policy number Market details Effective date Ex…" at bounding box center [625, 304] width 931 height 426
click at [1059, 194] on icon "circleInformation" at bounding box center [1056, 192] width 9 height 9
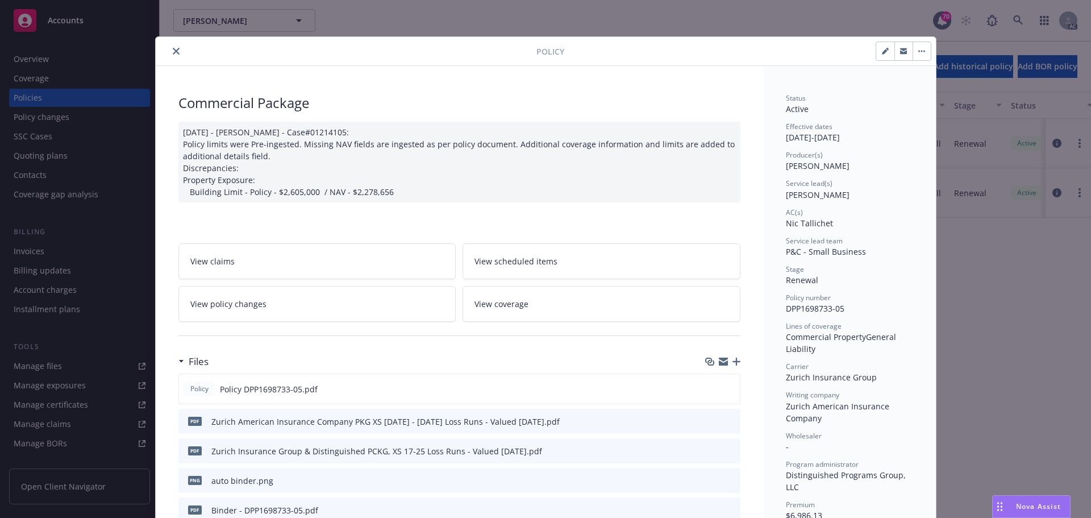
click at [169, 53] on button "close" at bounding box center [176, 51] width 14 height 14
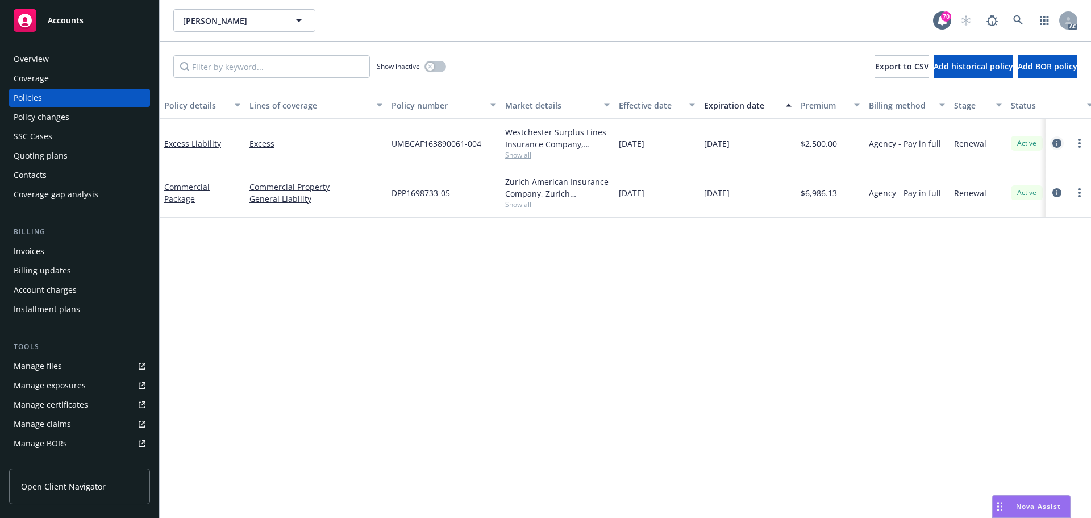
click at [1056, 145] on icon "circleInformation" at bounding box center [1056, 143] width 9 height 9
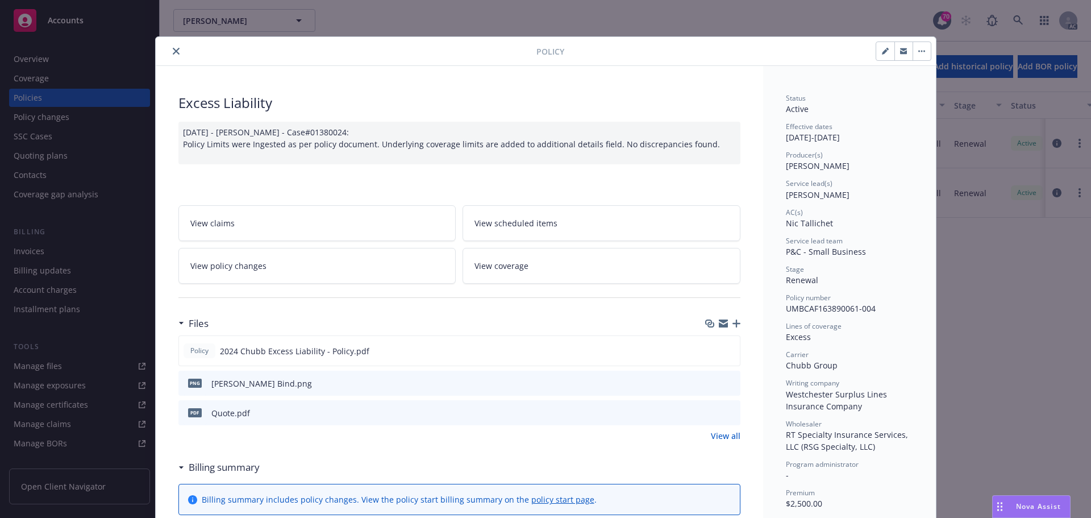
click at [729, 413] on icon "preview file" at bounding box center [729, 412] width 10 height 8
click at [724, 349] on icon "preview file" at bounding box center [729, 350] width 10 height 8
click at [173, 52] on icon "close" at bounding box center [176, 51] width 7 height 7
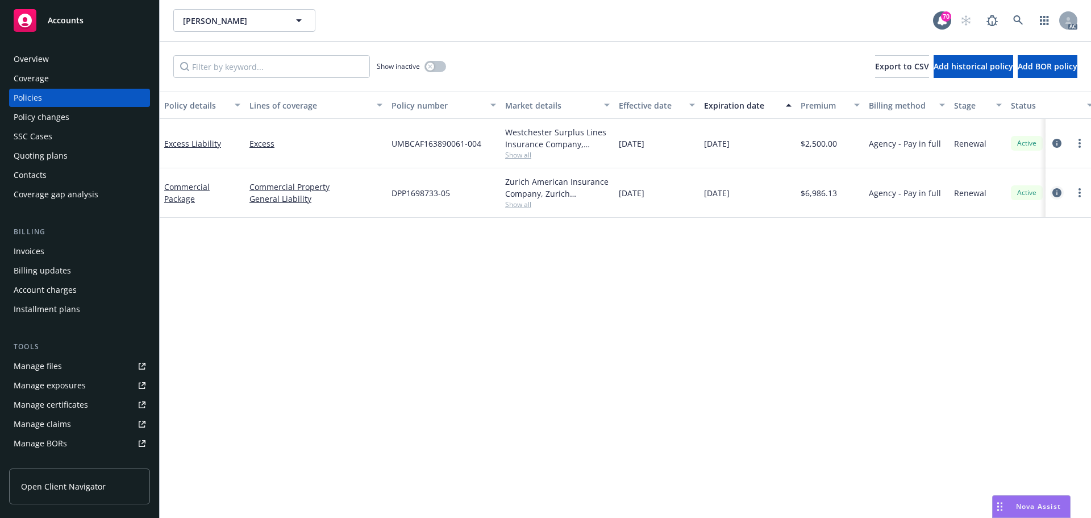
click at [1059, 194] on icon "circleInformation" at bounding box center [1056, 192] width 9 height 9
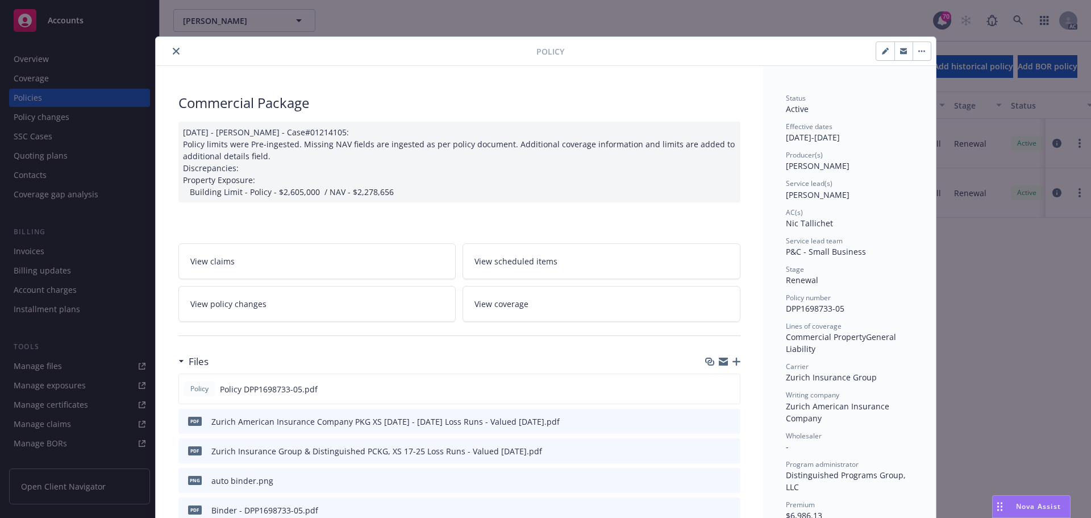
drag, startPoint x: 727, startPoint y: 386, endPoint x: 723, endPoint y: 370, distance: 17.0
click at [727, 386] on icon "preview file" at bounding box center [729, 388] width 10 height 8
click at [172, 47] on button "close" at bounding box center [176, 51] width 14 height 14
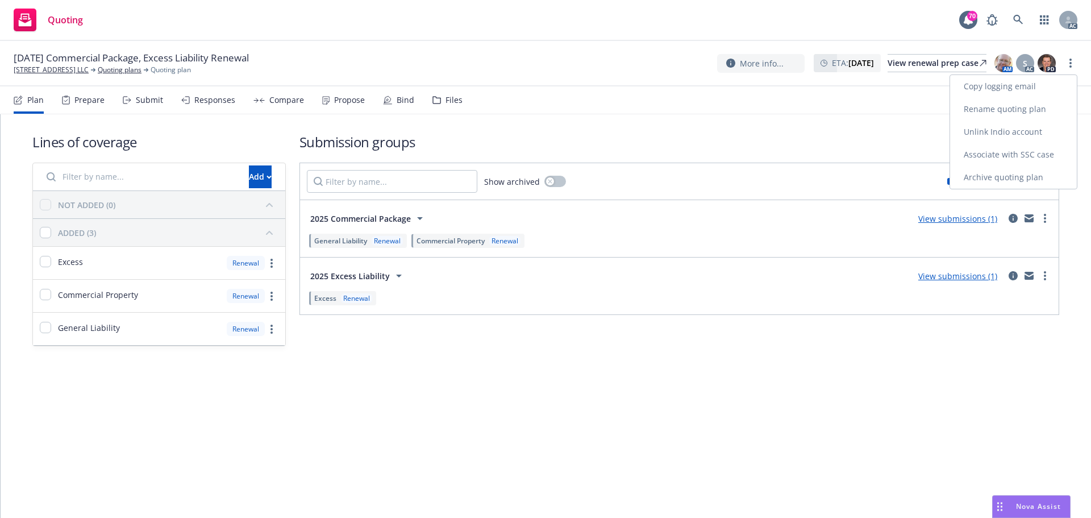
click at [1031, 89] on link "Copy logging email" at bounding box center [1013, 86] width 127 height 23
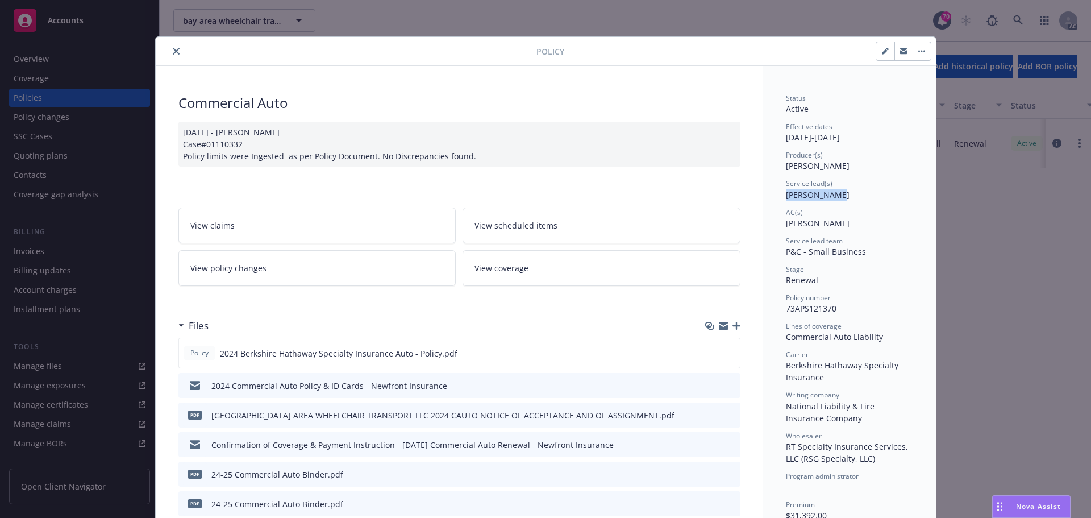
drag, startPoint x: 827, startPoint y: 195, endPoint x: 780, endPoint y: 199, distance: 47.3
copy span "[PERSON_NAME]"
